Goal: Task Accomplishment & Management: Use online tool/utility

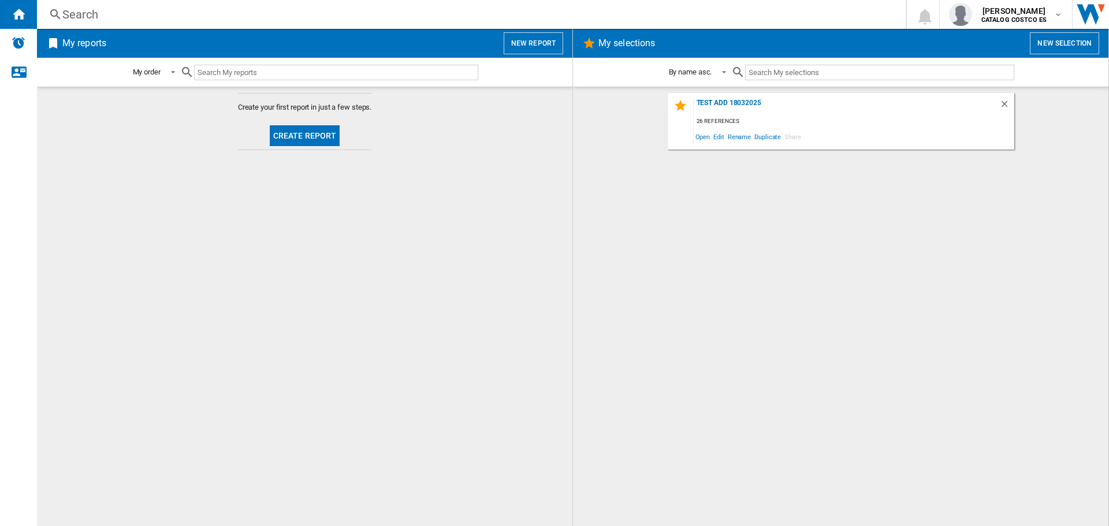
drag, startPoint x: 267, startPoint y: 130, endPoint x: 279, endPoint y: 129, distance: 12.1
click at [267, 130] on span "Create report" at bounding box center [305, 136] width 80 height 28
click at [293, 133] on button "Create report" at bounding box center [305, 135] width 70 height 21
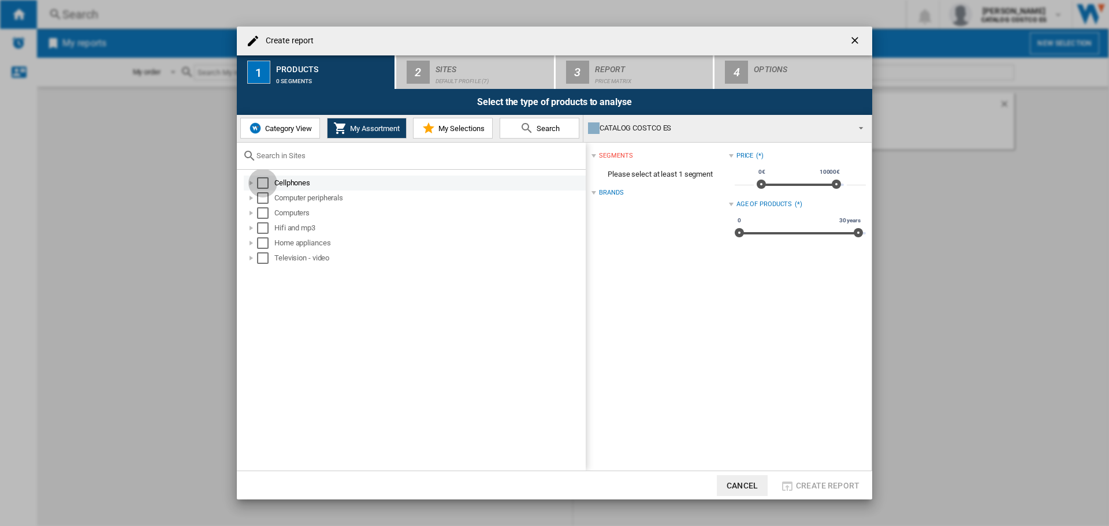
click at [263, 184] on div "Select" at bounding box center [263, 183] width 12 height 12
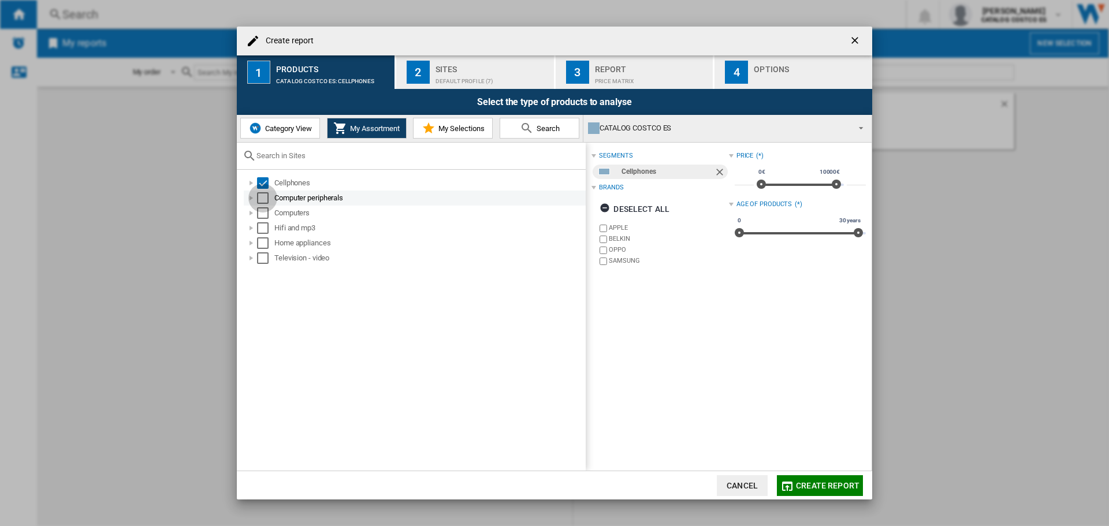
click at [264, 198] on div "Select" at bounding box center [263, 198] width 12 height 12
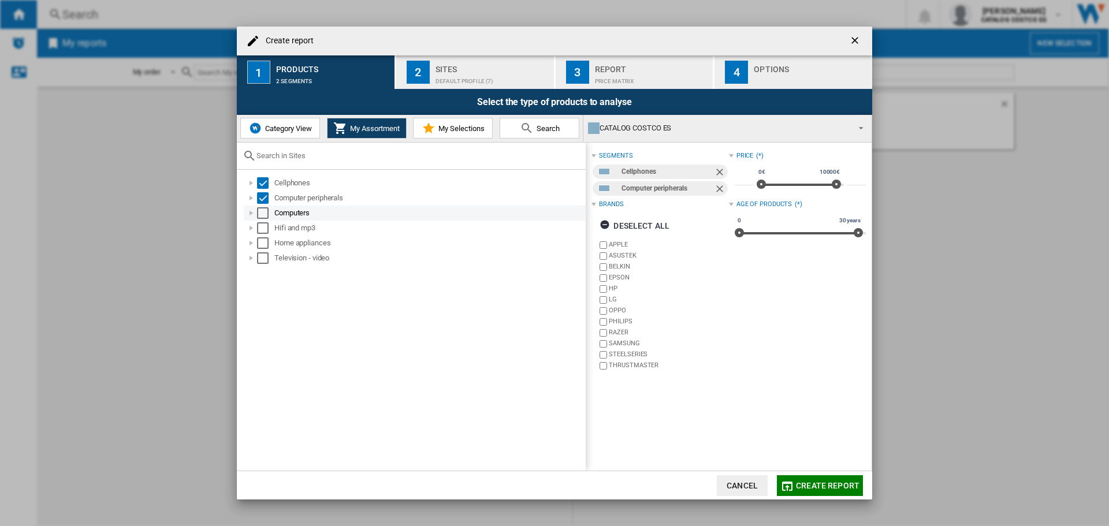
click at [264, 216] on div "Select" at bounding box center [263, 213] width 12 height 12
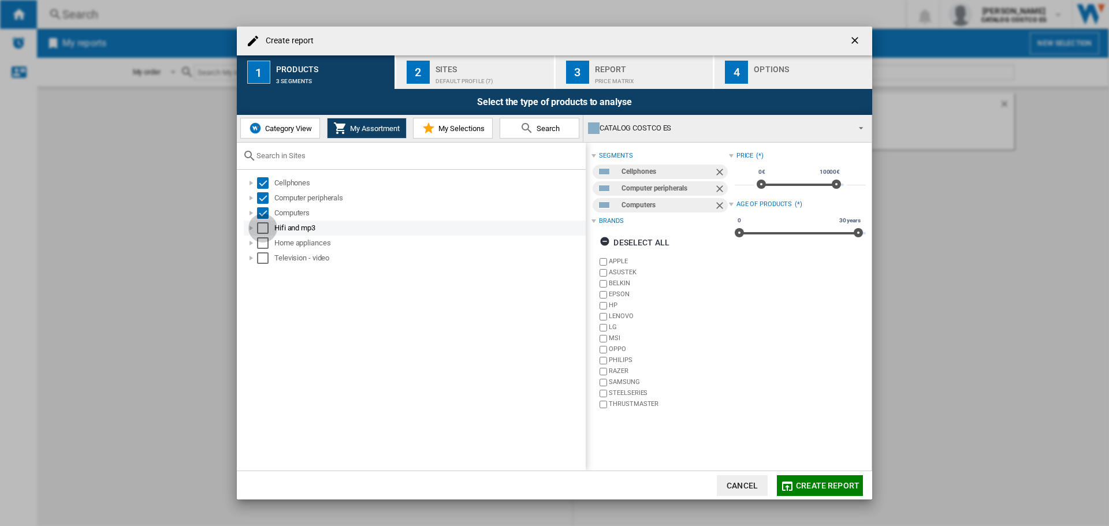
click at [263, 230] on div "Select" at bounding box center [263, 228] width 12 height 12
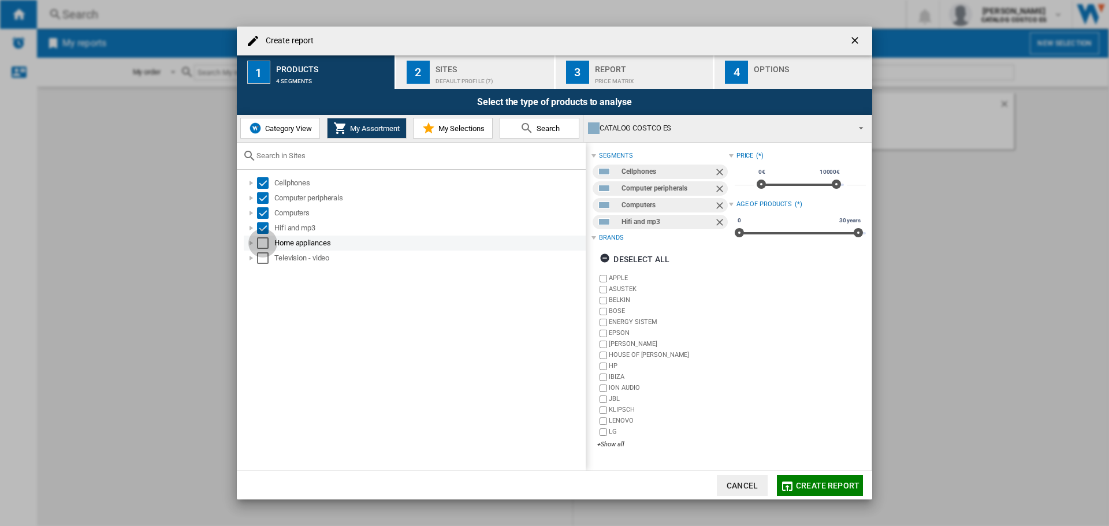
click at [262, 244] on div "Select" at bounding box center [263, 243] width 12 height 12
click at [262, 256] on div "Select" at bounding box center [263, 258] width 12 height 12
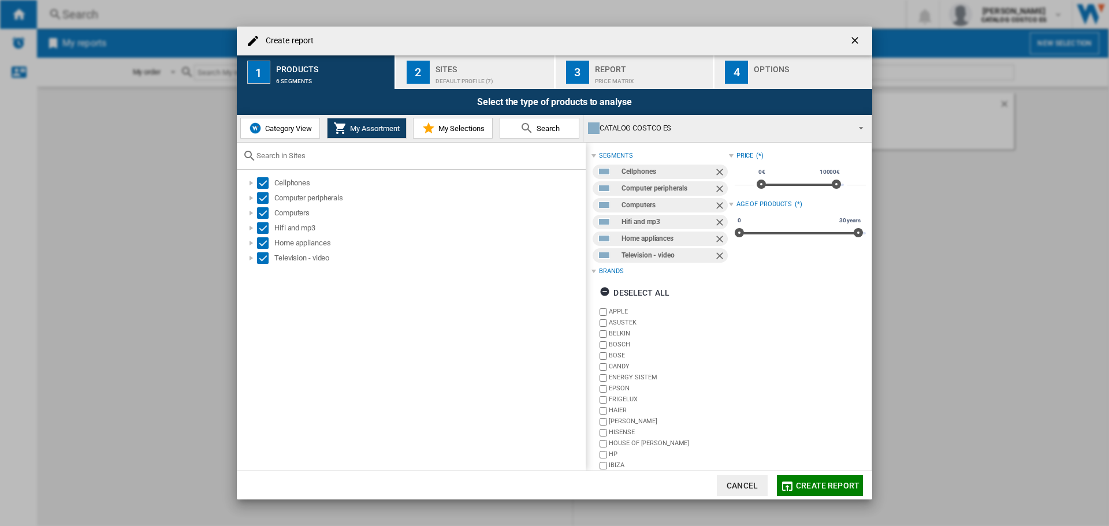
click at [443, 87] on button "2 Sites Default profile (7)" at bounding box center [475, 71] width 159 height 33
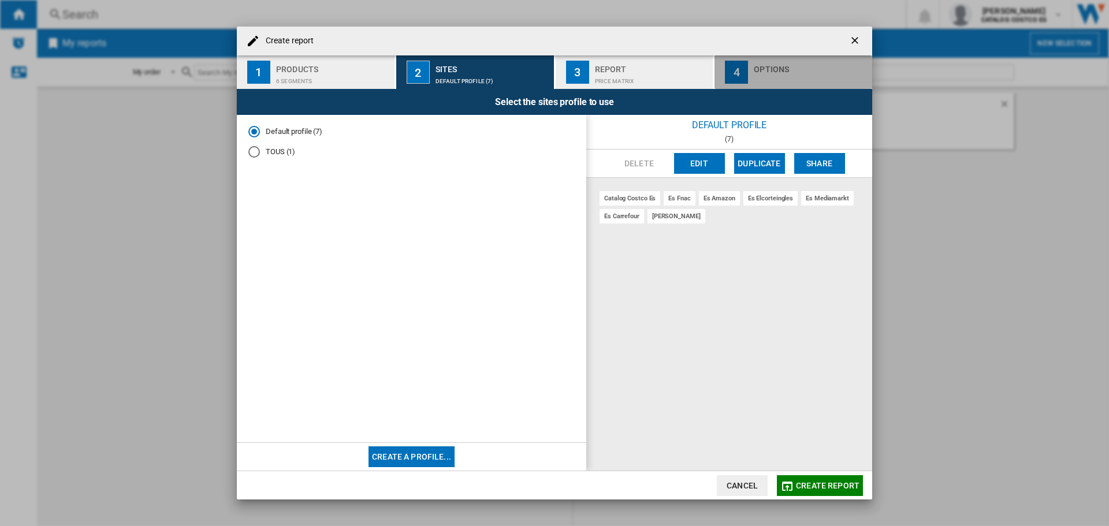
click at [784, 66] on div "Options" at bounding box center [811, 66] width 114 height 12
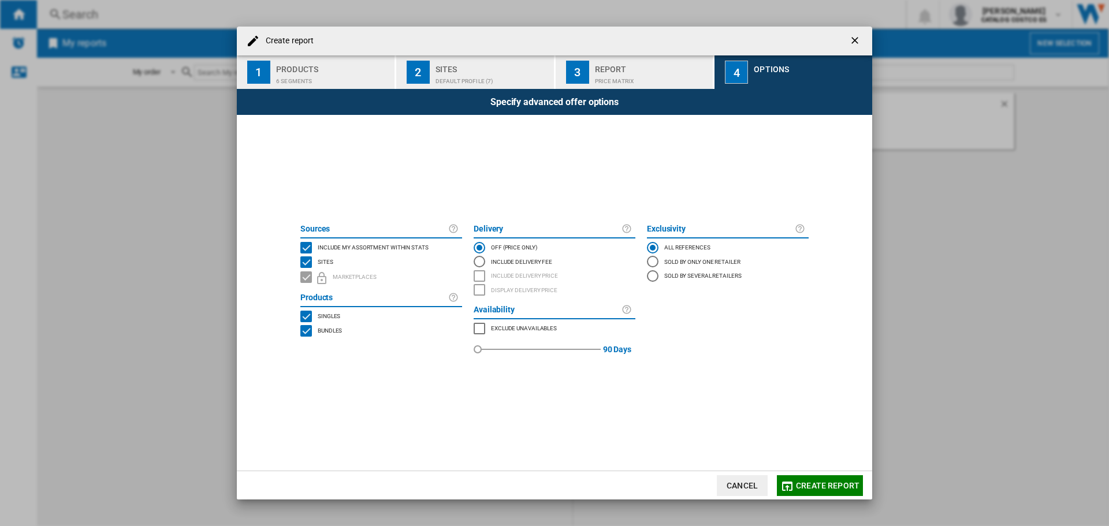
click at [825, 486] on span "Create report" at bounding box center [828, 485] width 64 height 9
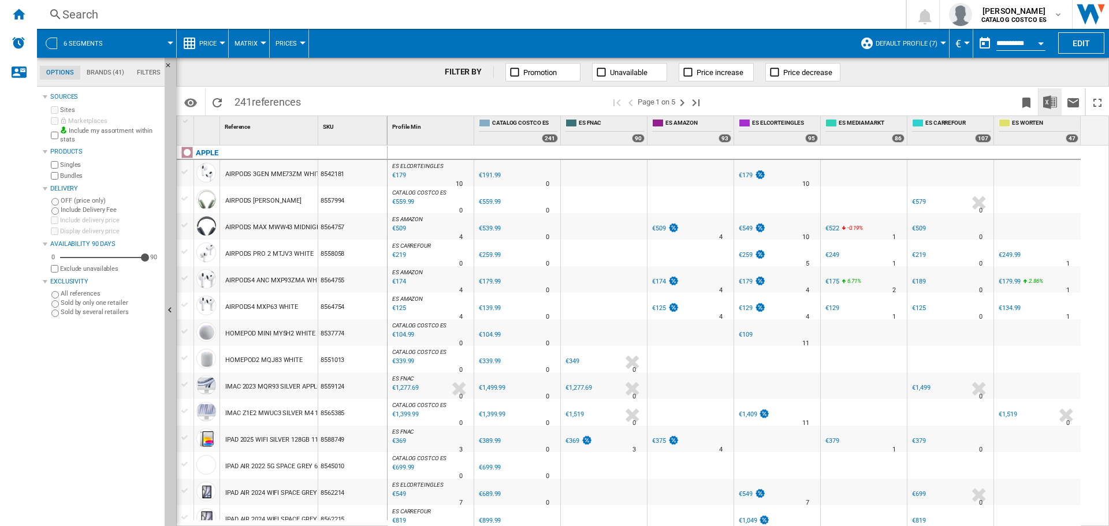
click at [1053, 98] on img "Download in Excel" at bounding box center [1050, 102] width 14 height 14
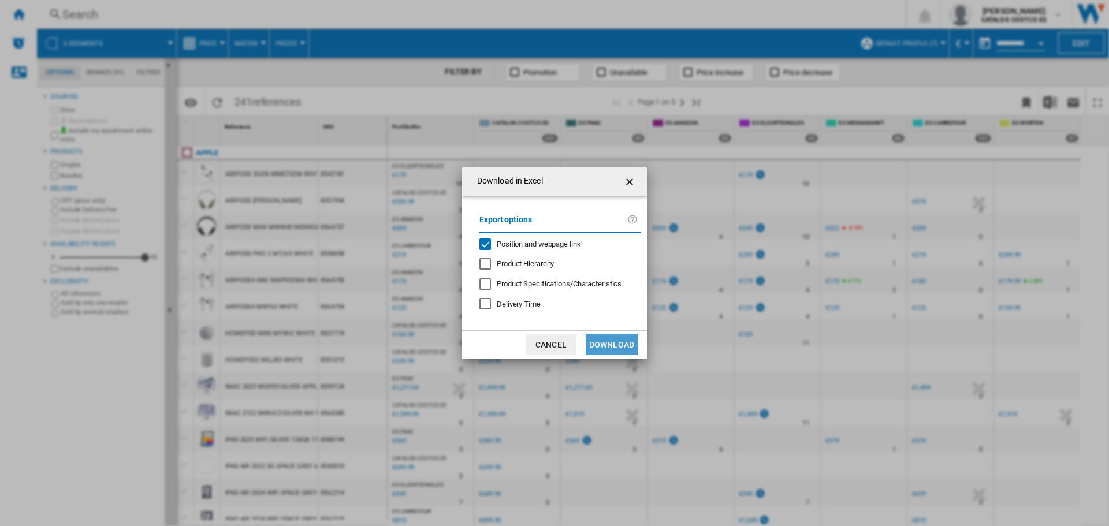
click at [614, 341] on button "Download" at bounding box center [612, 344] width 52 height 21
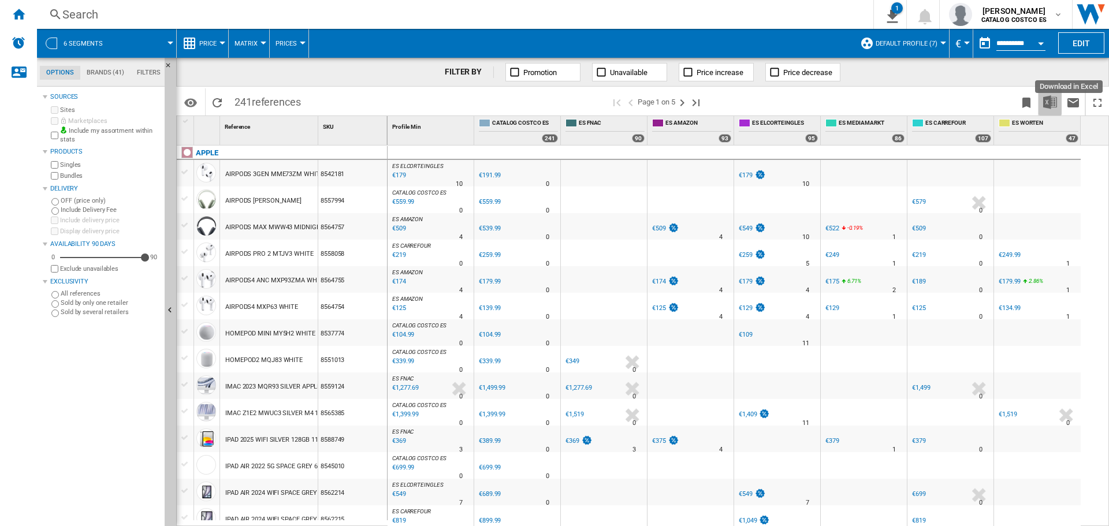
click at [1045, 100] on img "Download in Excel" at bounding box center [1050, 102] width 14 height 14
